Goal: Task Accomplishment & Management: Use online tool/utility

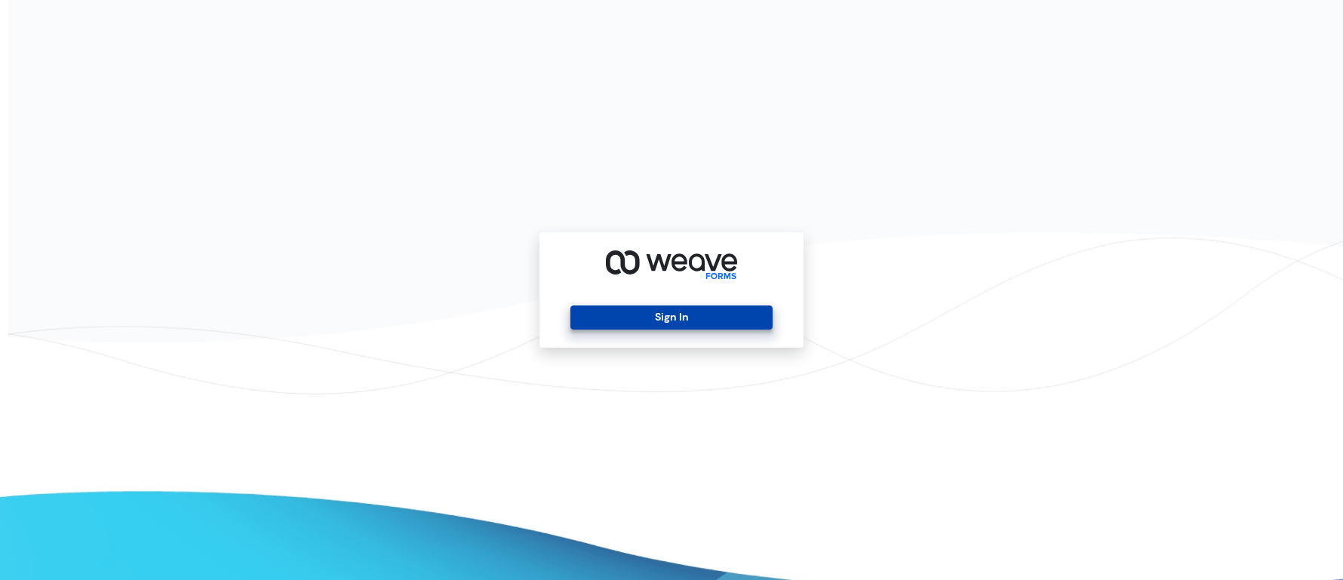
click at [715, 321] on button "Sign In" at bounding box center [670, 318] width 201 height 24
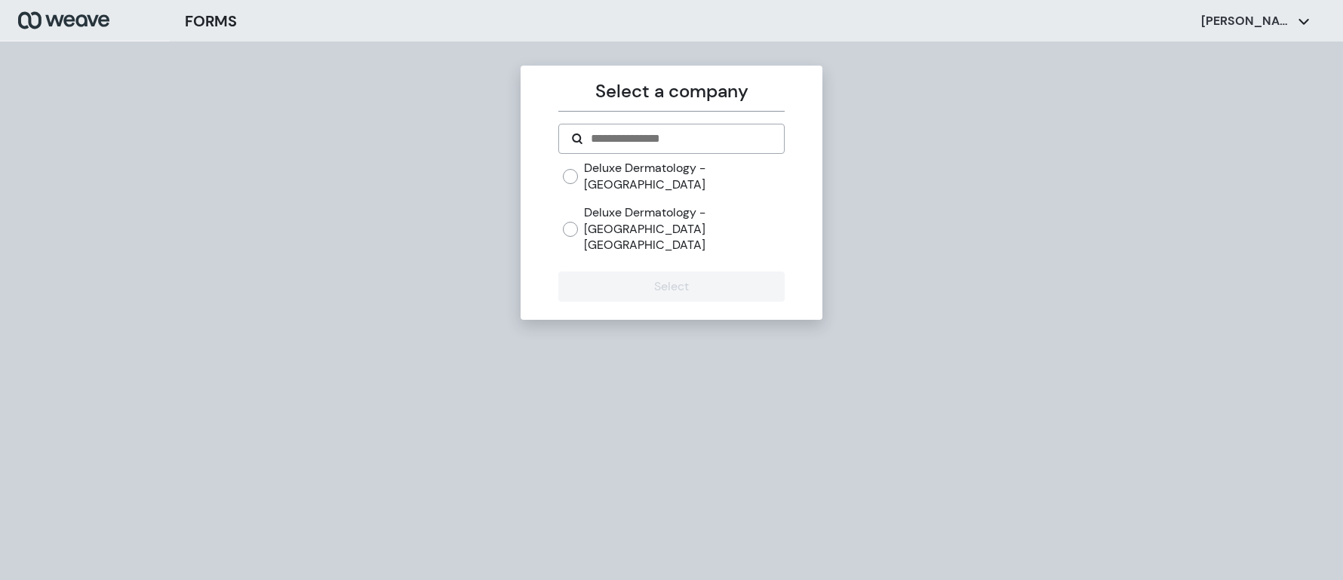
click at [583, 171] on div "Deluxe Dermatology - [GEOGRAPHIC_DATA]" at bounding box center [673, 176] width 221 height 32
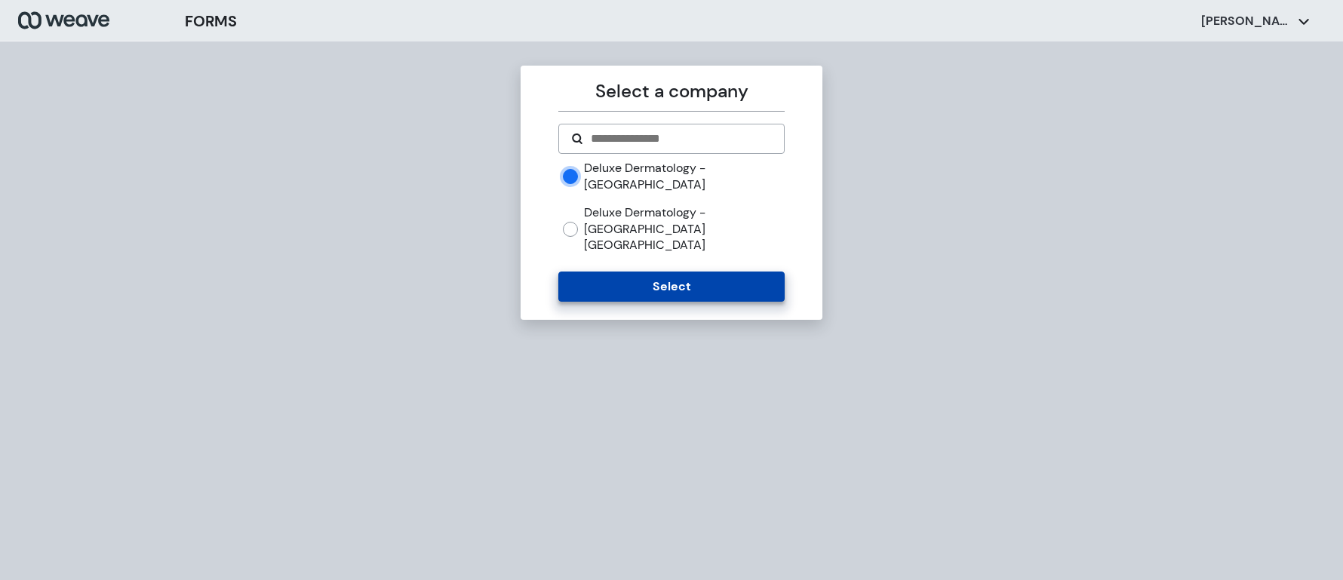
click at [581, 272] on button "Select" at bounding box center [671, 287] width 226 height 30
